Goal: Transaction & Acquisition: Subscribe to service/newsletter

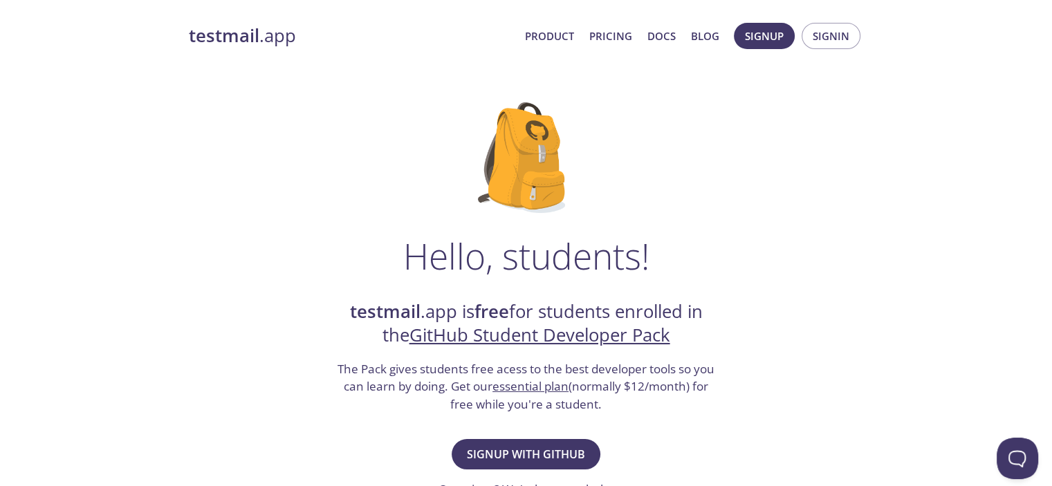
scroll to position [207, 0]
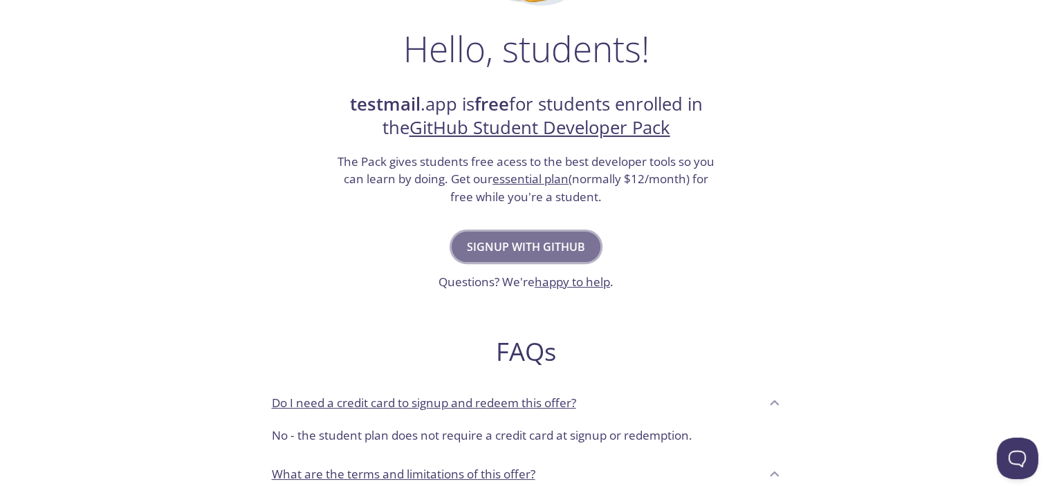
click at [468, 254] on span "Signup with GitHub" at bounding box center [526, 246] width 118 height 19
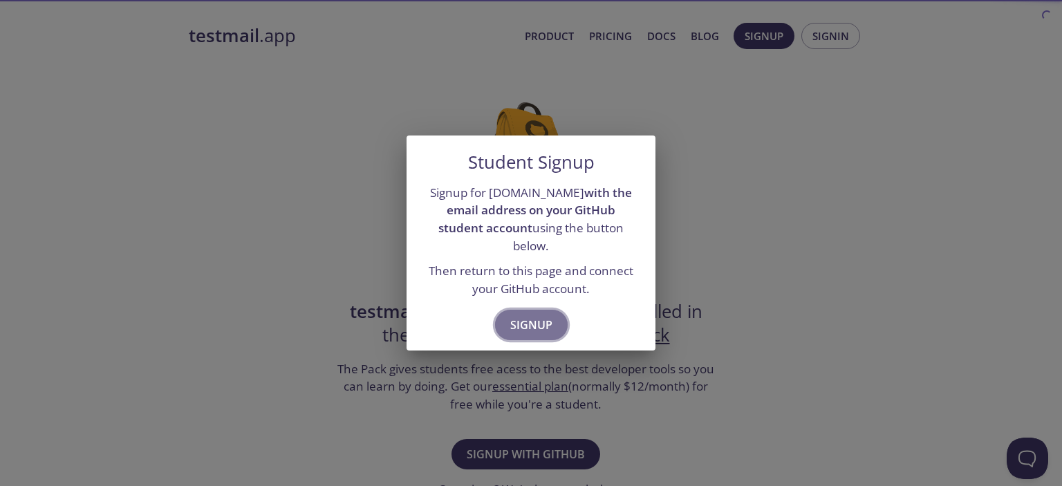
click at [509, 310] on button "Signup" at bounding box center [531, 325] width 73 height 30
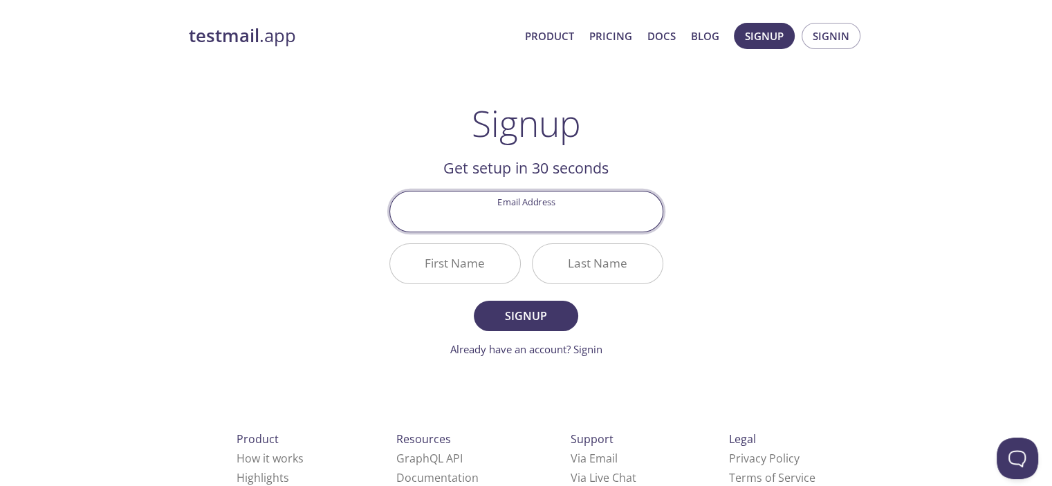
click at [515, 216] on input "Email Address" at bounding box center [526, 211] width 272 height 39
type input "[EMAIL_ADDRESS][DOMAIN_NAME]"
click at [498, 259] on input "First Name" at bounding box center [455, 263] width 130 height 39
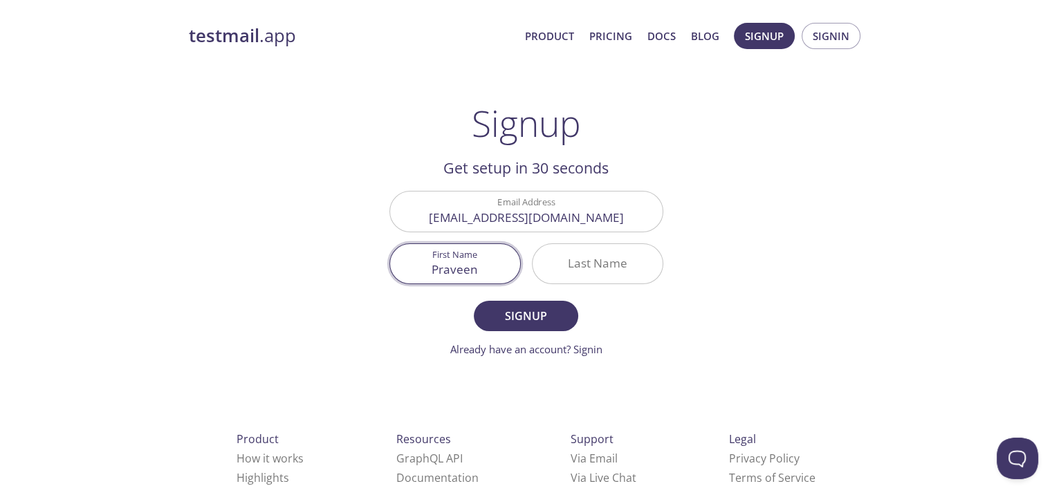
type input "Praveen"
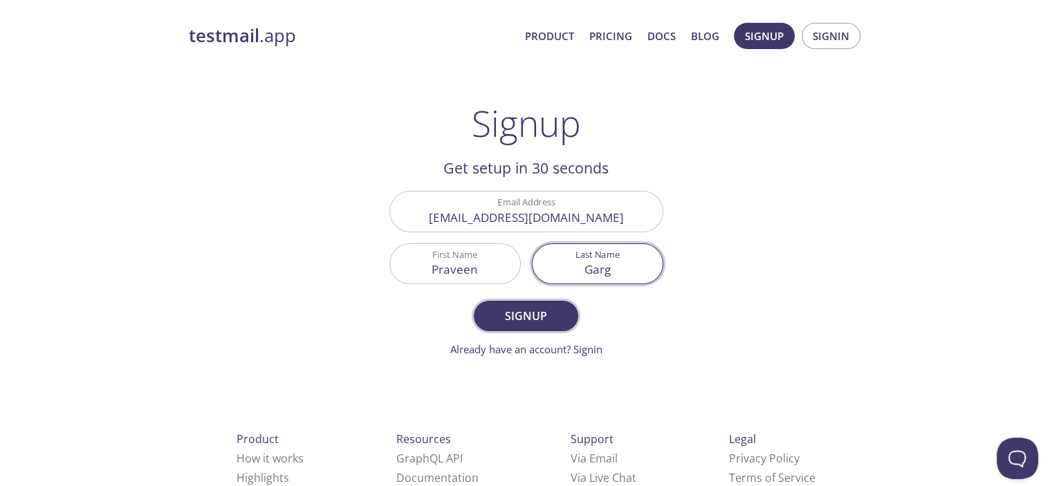
type input "Garg"
click at [505, 316] on span "Signup" at bounding box center [525, 315] width 73 height 19
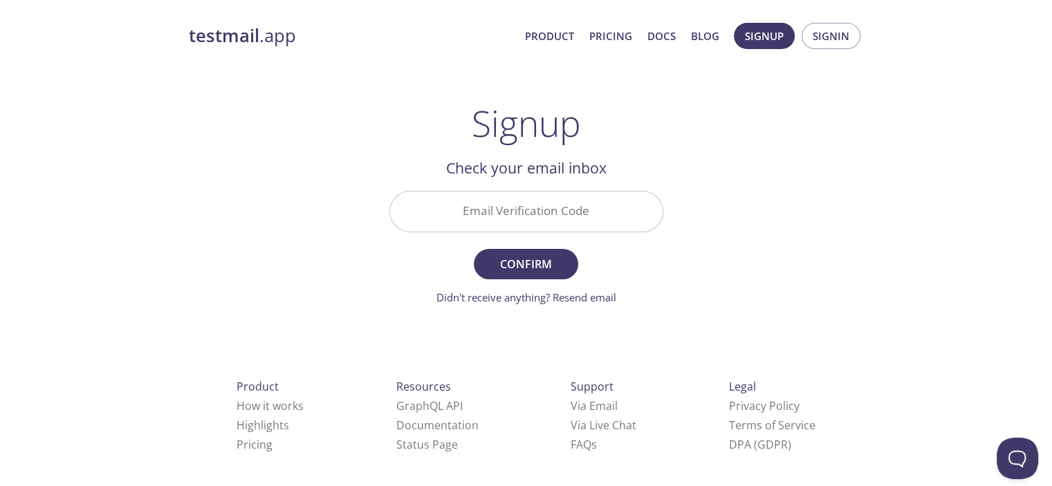
click at [490, 226] on input "Email Verification Code" at bounding box center [526, 211] width 272 height 39
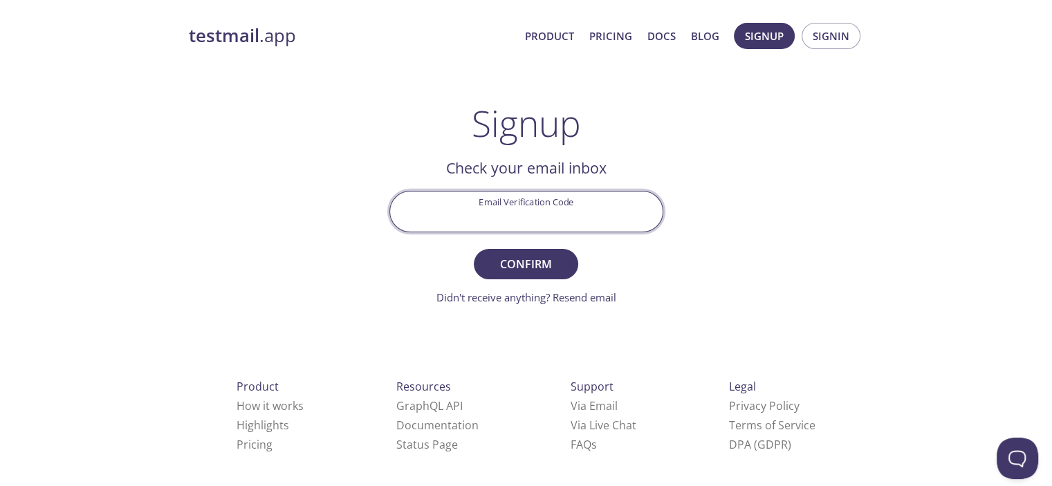
paste input "N49H2SF"
type input "N49H2SF"
click at [533, 254] on span "Confirm" at bounding box center [525, 263] width 73 height 19
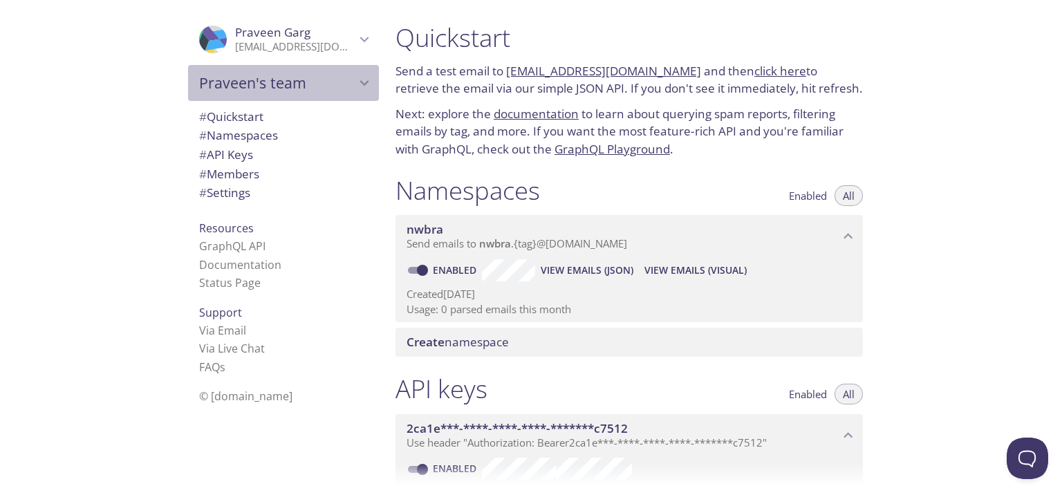
click at [307, 90] on span "Praveen's team" at bounding box center [277, 82] width 156 height 19
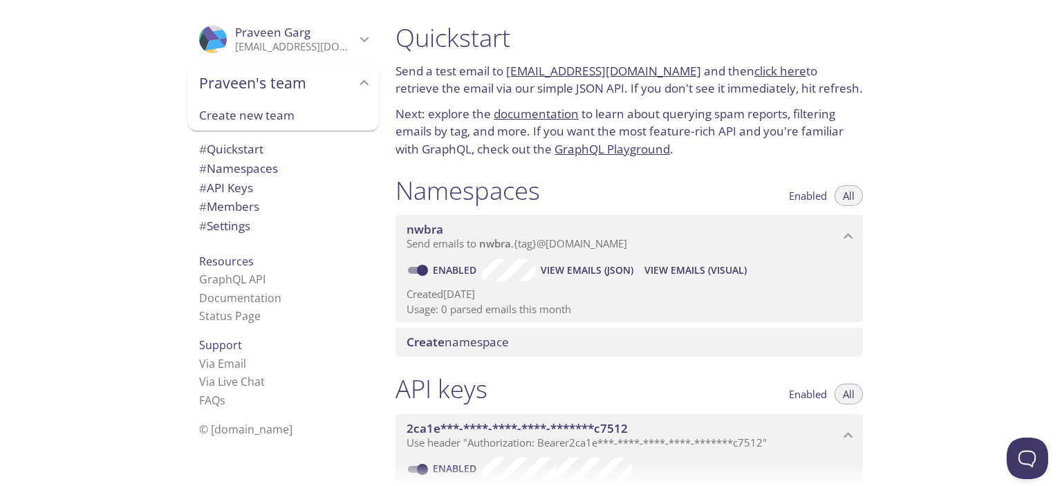
click at [307, 90] on span "Praveen's team" at bounding box center [277, 82] width 156 height 19
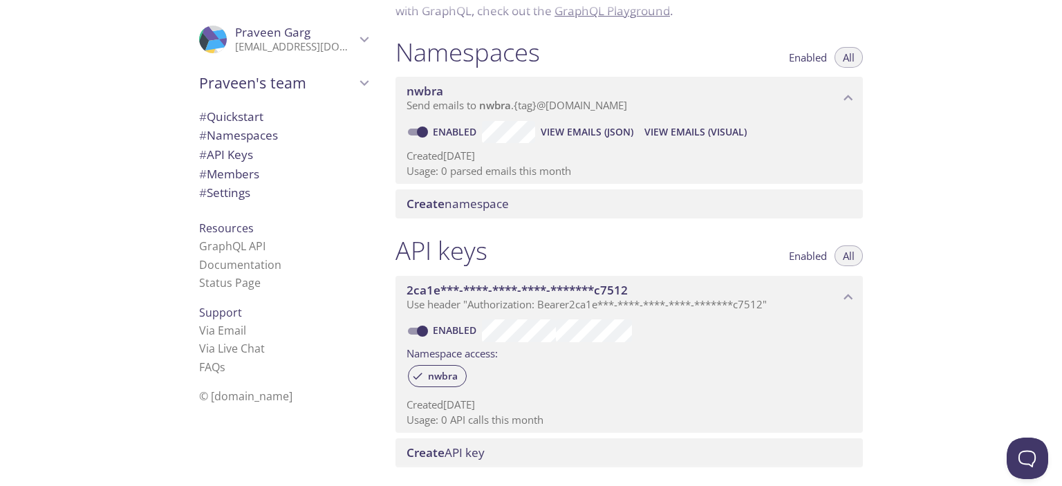
scroll to position [415, 0]
